Goal: Task Accomplishment & Management: Manage account settings

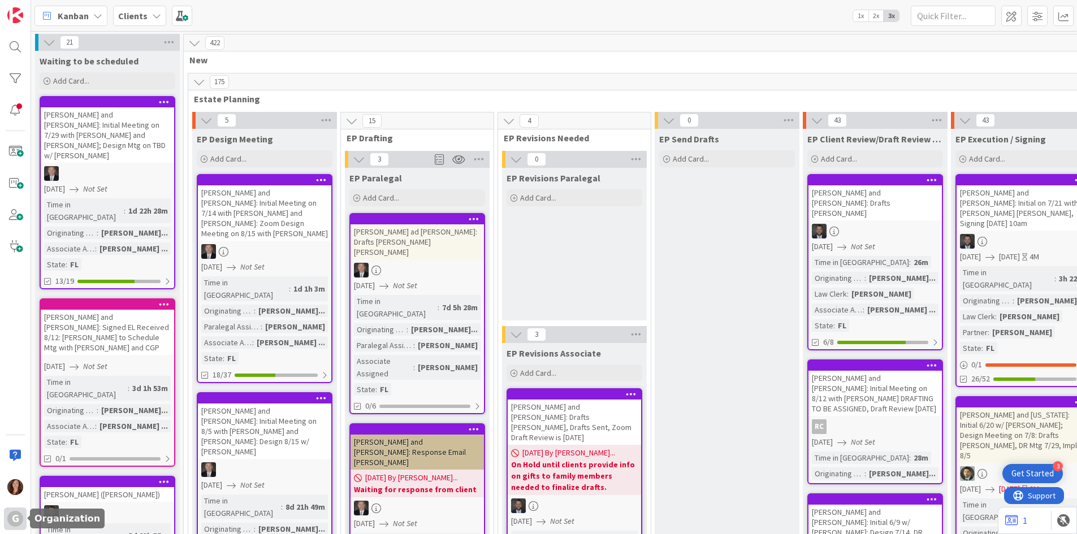
click at [16, 520] on div "G" at bounding box center [15, 519] width 16 height 16
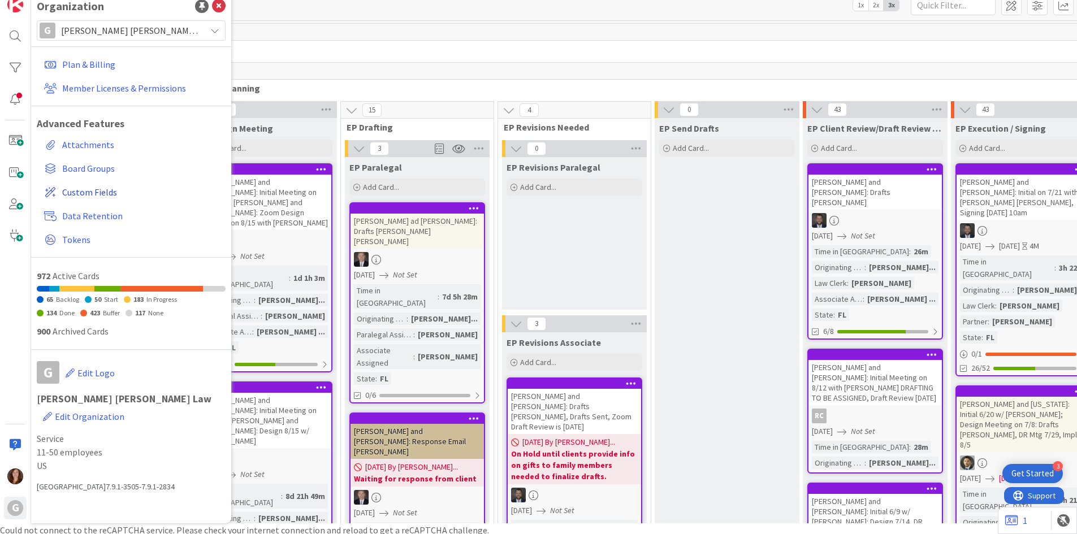
scroll to position [14, 0]
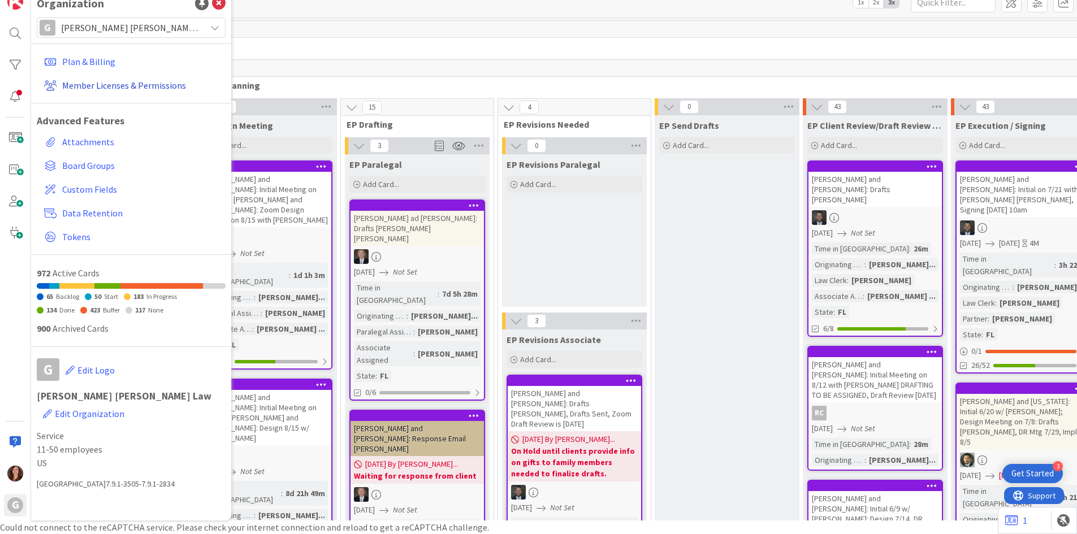
click at [105, 87] on link "Member Licenses & Permissions" at bounding box center [133, 85] width 186 height 20
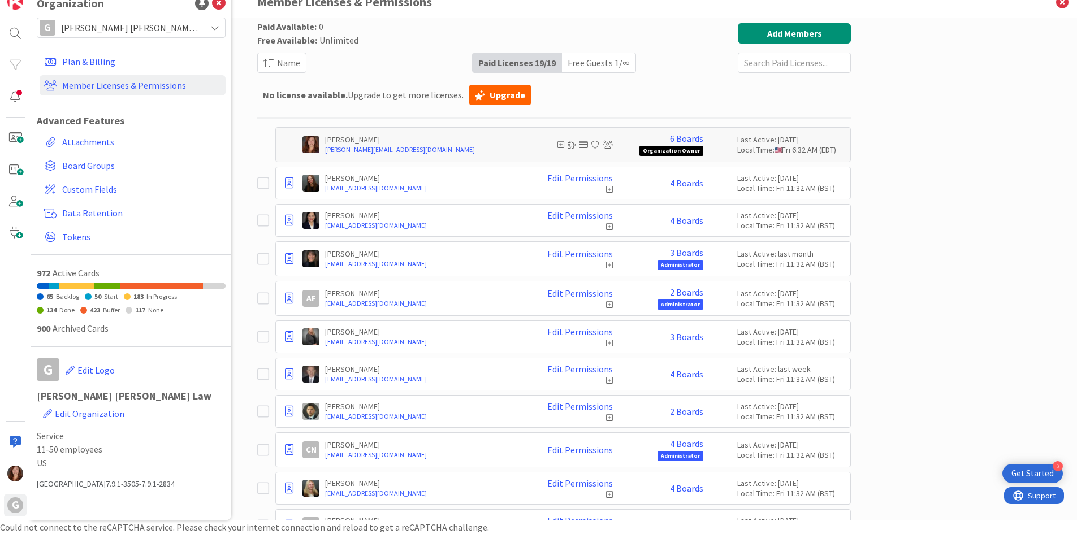
click at [261, 260] on icon at bounding box center [265, 259] width 17 height 14
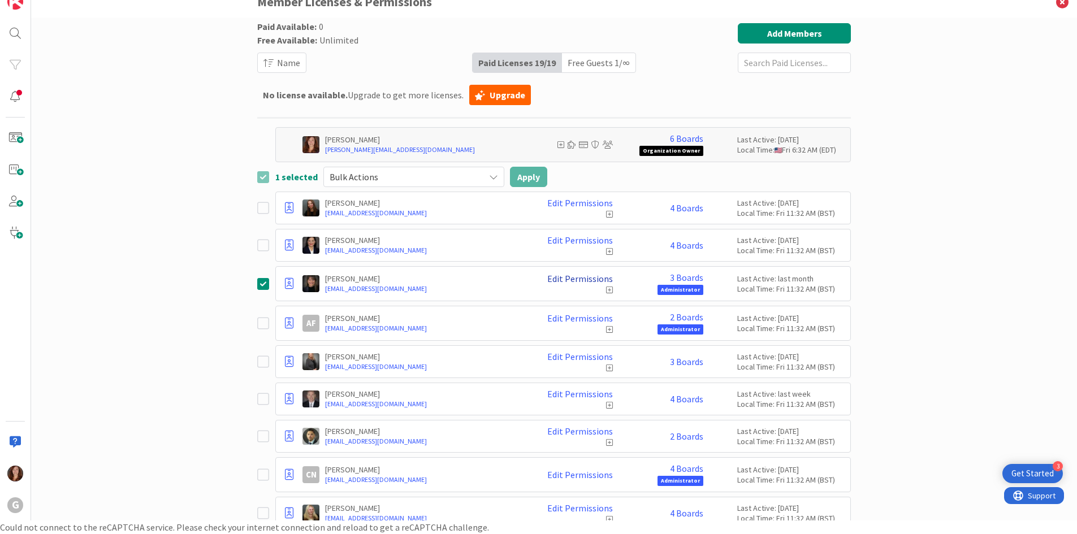
click at [595, 279] on link "Edit Permissions" at bounding box center [580, 279] width 66 height 10
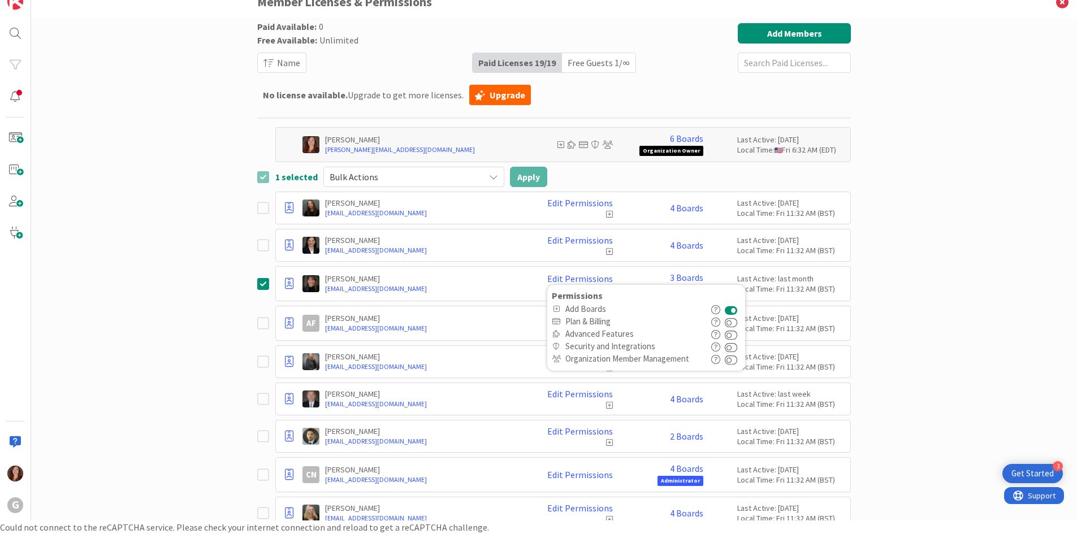
click at [628, 271] on div "[PERSON_NAME] [EMAIL_ADDRESS][DOMAIN_NAME] Edit Permissions Permissions Add Boa…" at bounding box center [563, 283] width 576 height 35
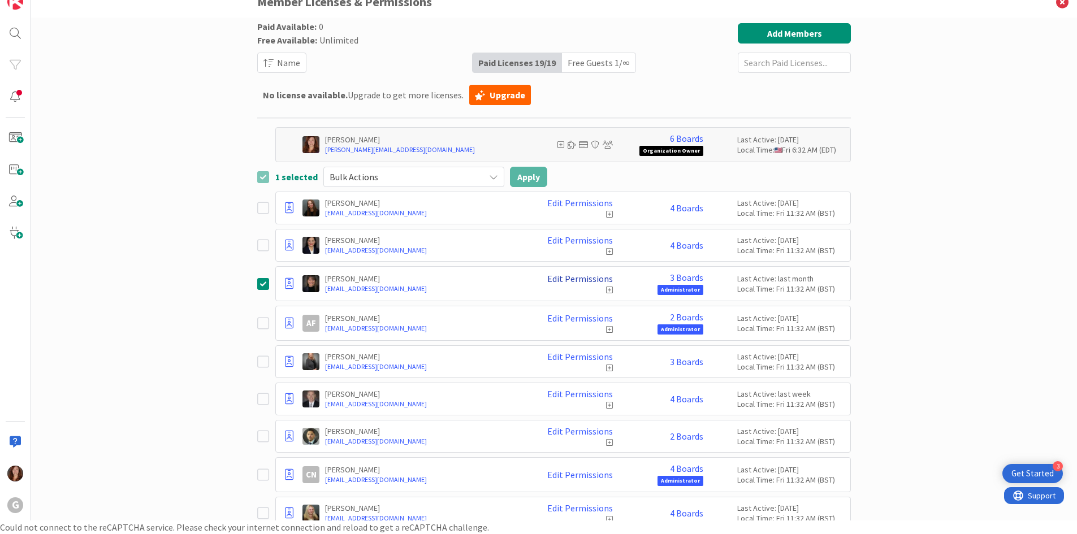
click at [602, 279] on link "Edit Permissions" at bounding box center [580, 279] width 66 height 10
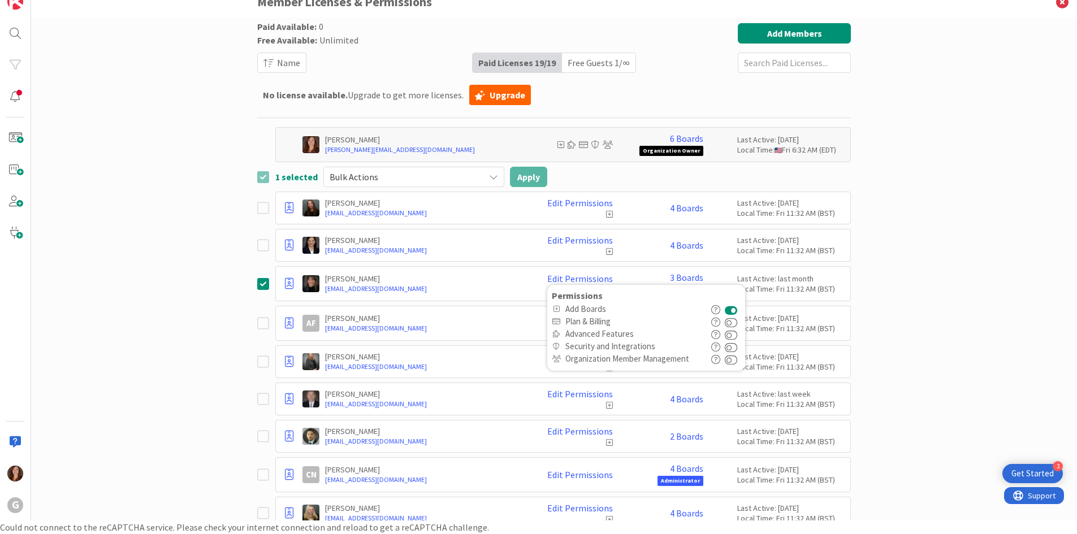
click at [535, 279] on div "Edit Permissions Permissions Add Boards Plan & Billing Advanced Features Securi…" at bounding box center [570, 284] width 85 height 20
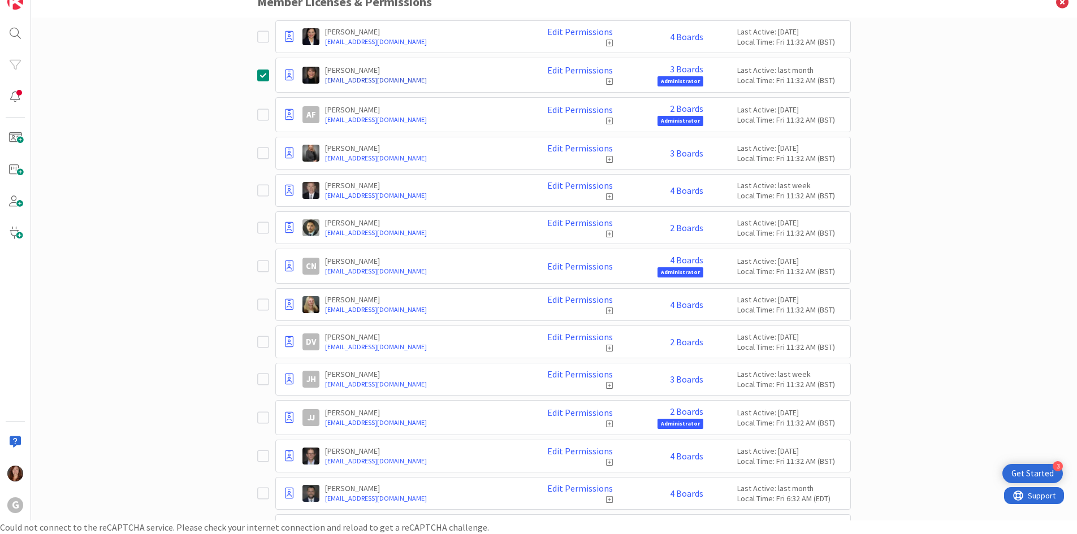
scroll to position [41, 0]
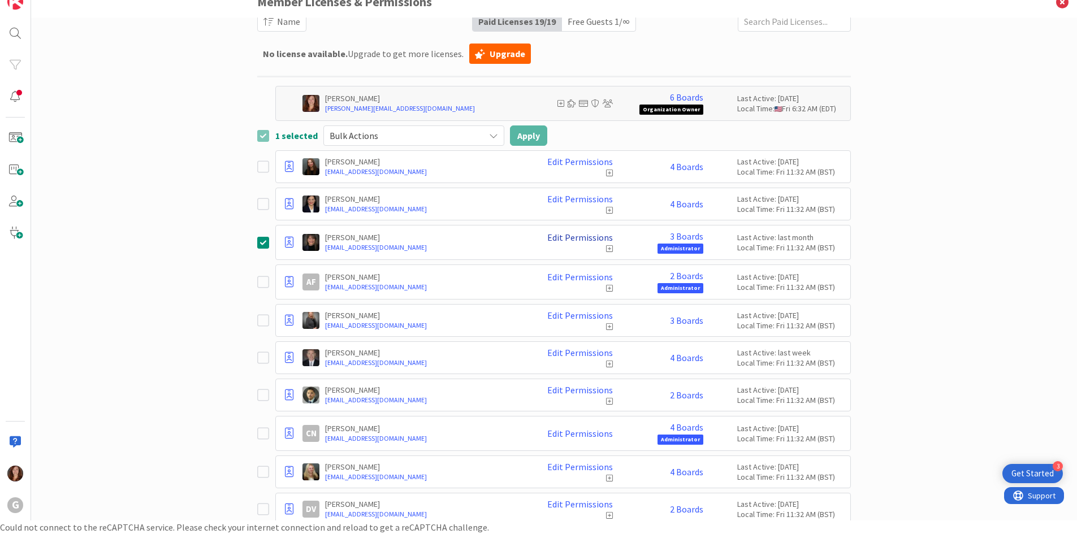
click at [558, 237] on link "Edit Permissions" at bounding box center [580, 237] width 66 height 10
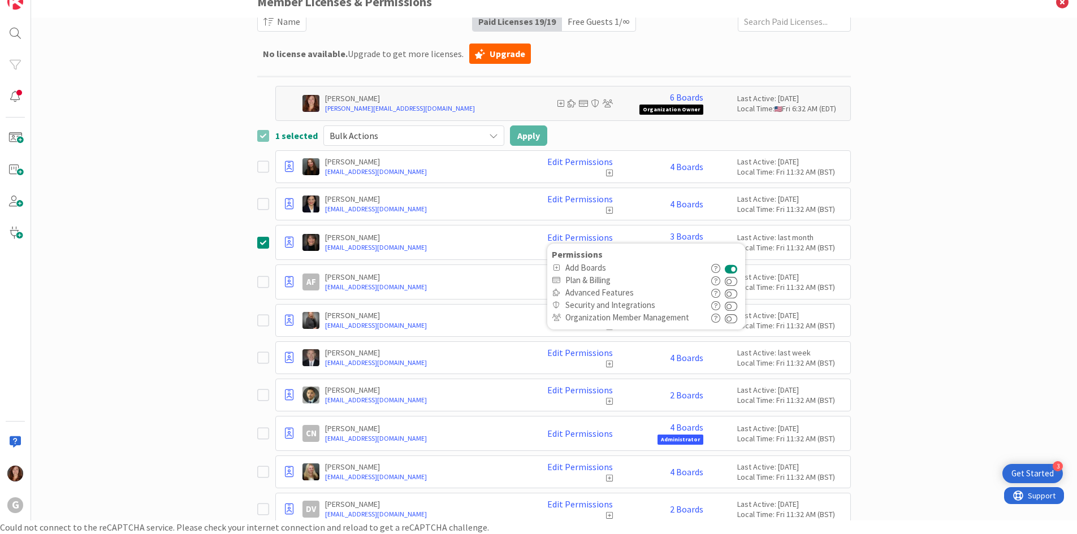
click at [446, 240] on p "[PERSON_NAME]" at bounding box center [423, 237] width 197 height 10
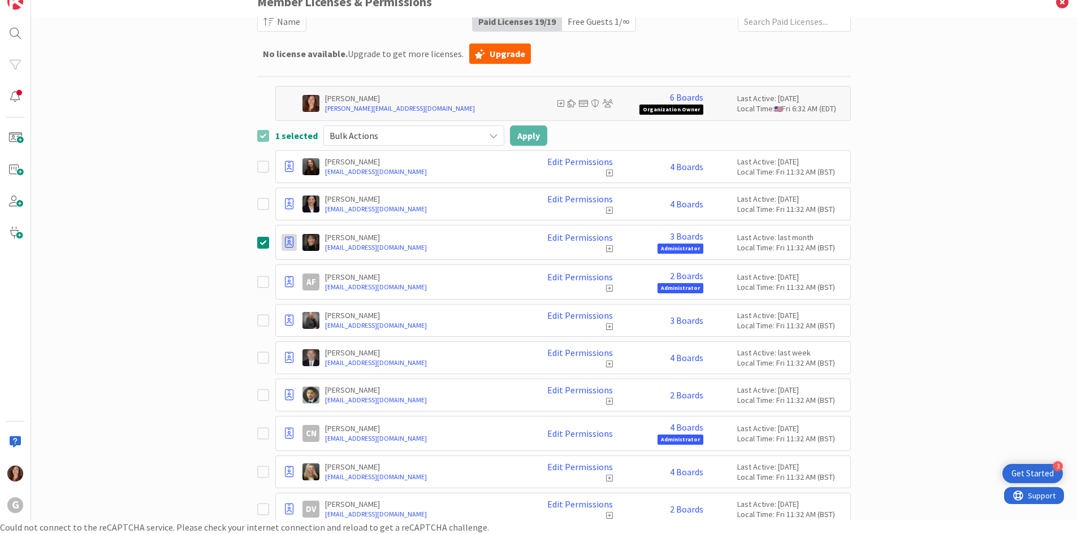
click at [285, 246] on icon at bounding box center [289, 242] width 8 height 11
click at [317, 312] on span "Remove from Organization" at bounding box center [354, 309] width 107 height 16
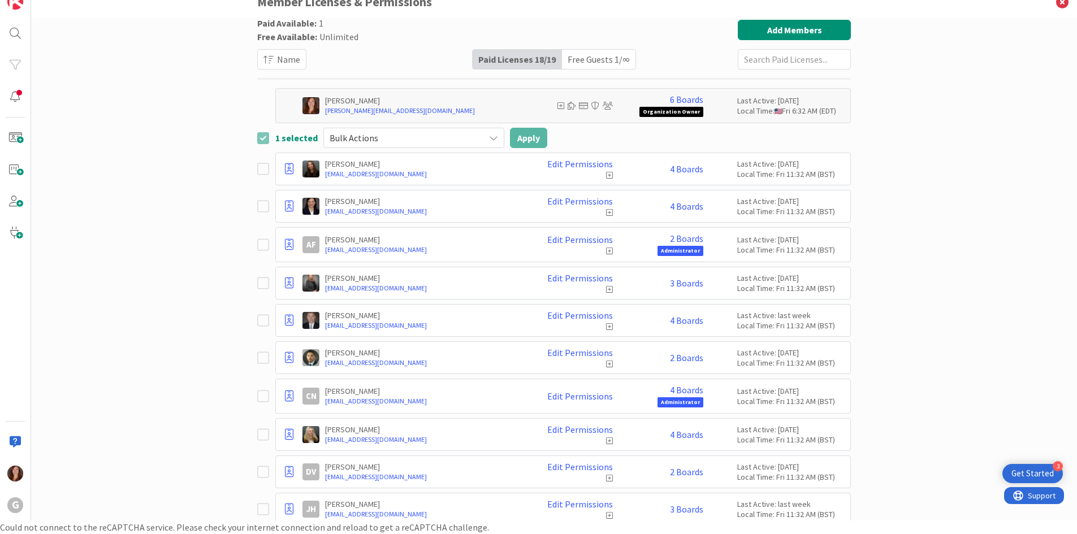
scroll to position [0, 0]
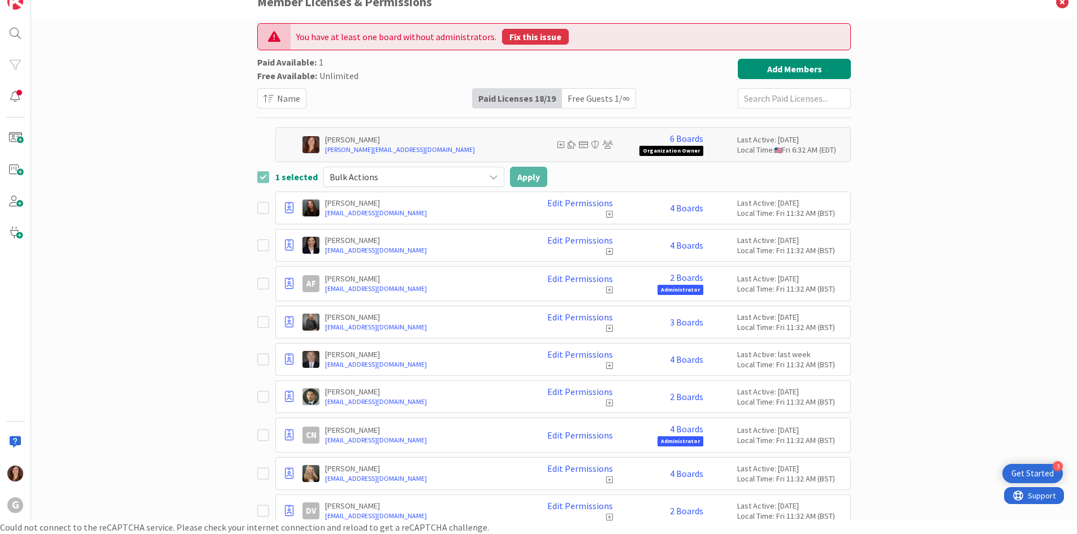
click at [522, 37] on button "Fix this issue" at bounding box center [535, 37] width 67 height 16
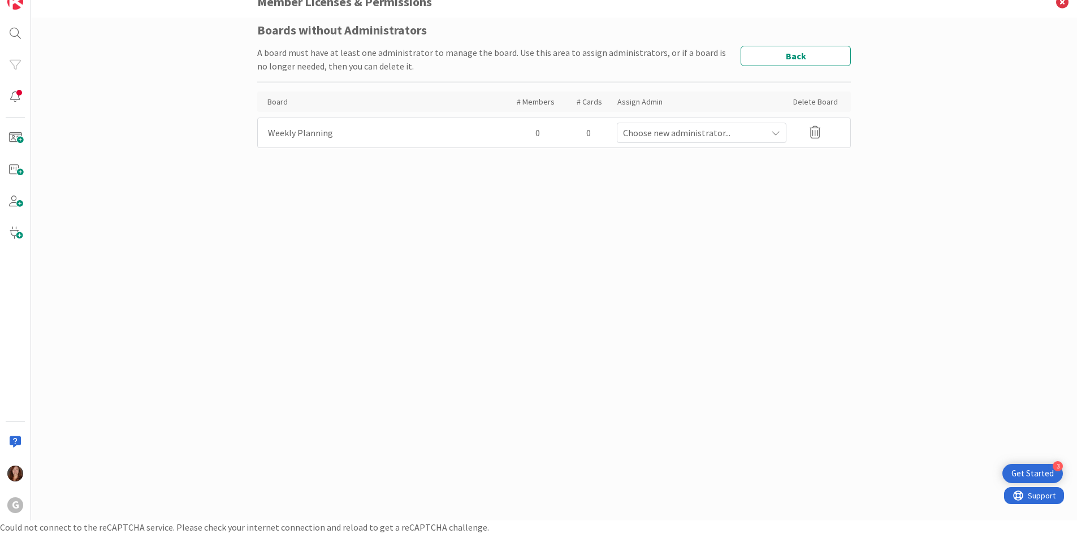
click at [817, 131] on icon at bounding box center [815, 132] width 11 height 12
click at [699, 188] on button "Delete" at bounding box center [706, 186] width 42 height 20
